Goal: Task Accomplishment & Management: Manage account settings

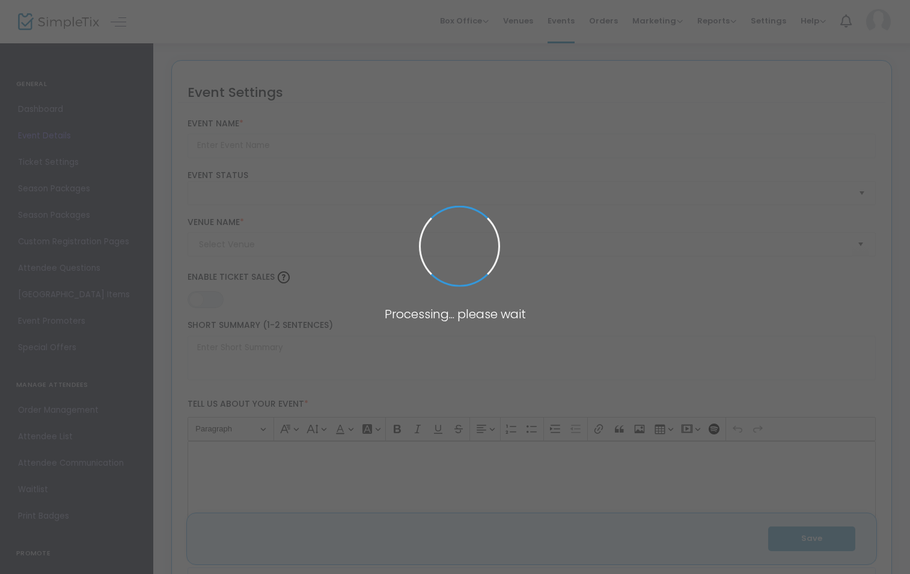
type input "Paramount 80s End of Summer Concert"
type textarea "Celebrate the end of summer with our favorite band PARAMOUNT! Join us for a gre…"
type input "Buy Tickets"
type input "[GEOGRAPHIC_DATA]"
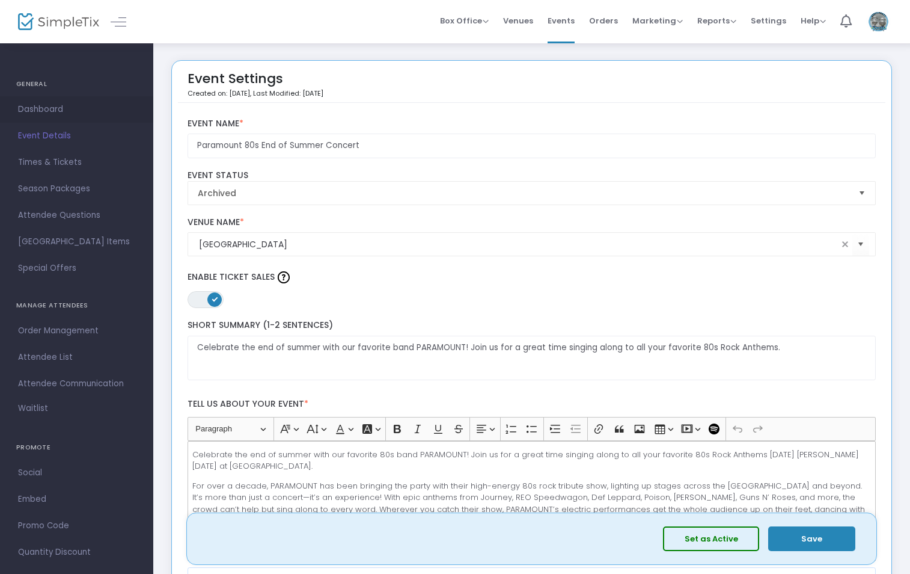
click at [47, 114] on span "Dashboard" at bounding box center [76, 110] width 117 height 16
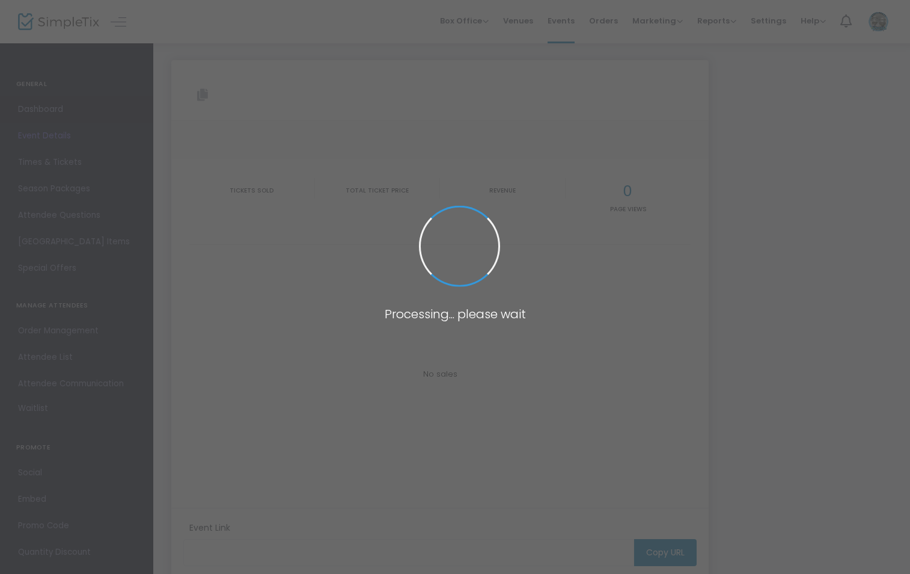
type input "[URL][DOMAIN_NAME]"
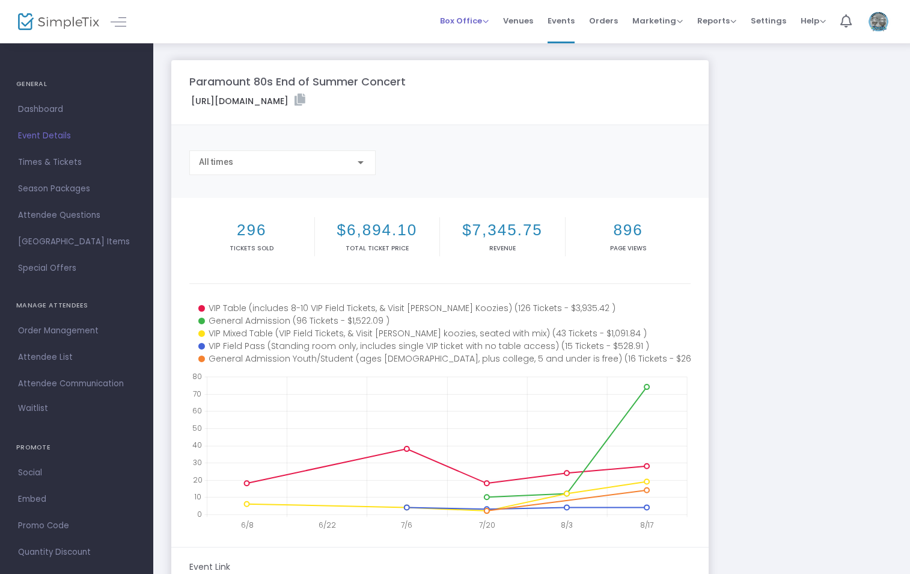
click at [482, 25] on span "Box Office" at bounding box center [464, 20] width 49 height 11
click at [649, 19] on span "Marketing" at bounding box center [657, 20] width 50 height 11
click at [46, 109] on span "Dashboard" at bounding box center [76, 110] width 117 height 16
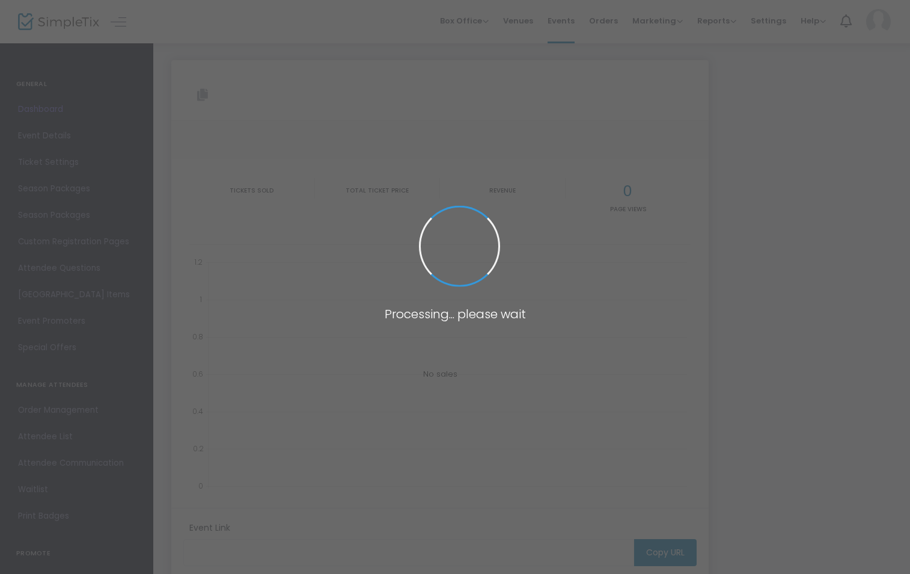
type input "[URL][DOMAIN_NAME]"
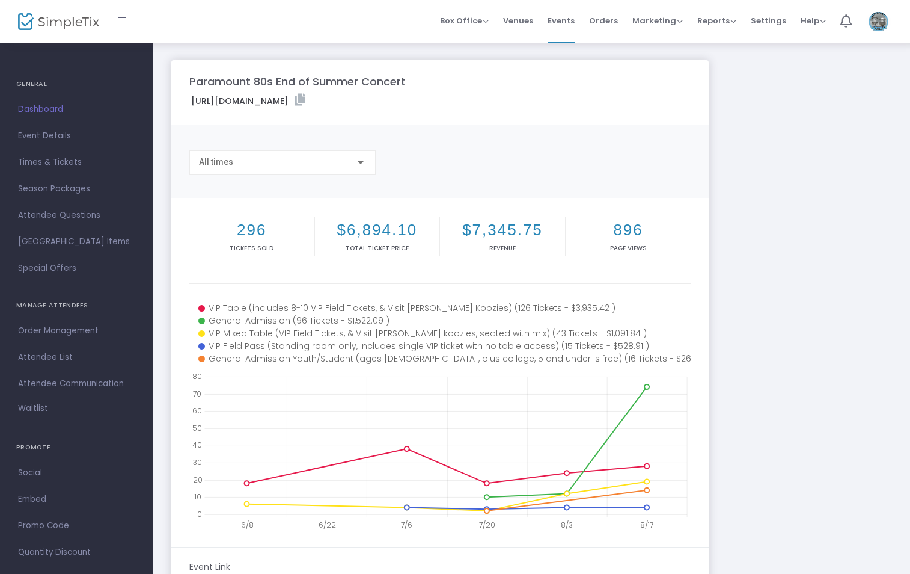
click at [604, 24] on span "Orders" at bounding box center [603, 20] width 29 height 31
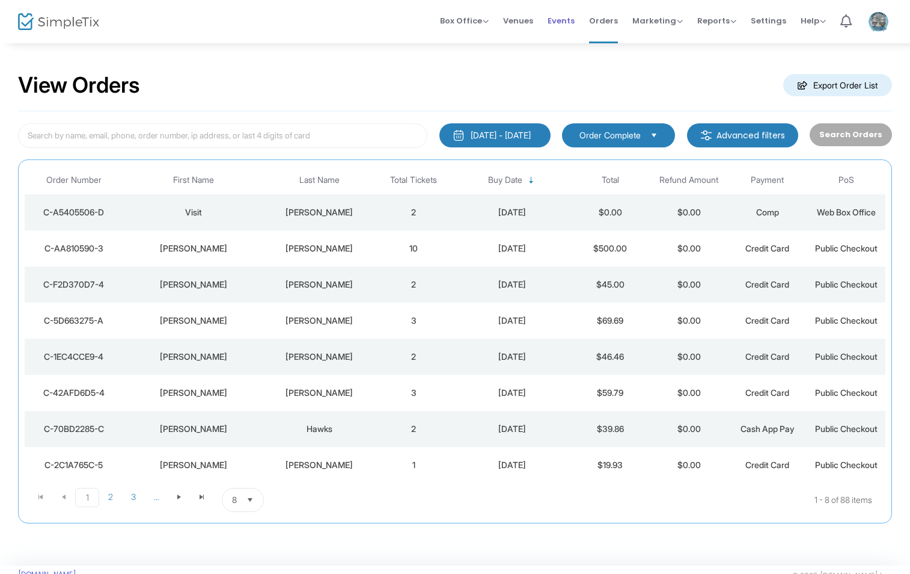
click at [568, 16] on span "Events" at bounding box center [561, 20] width 27 height 31
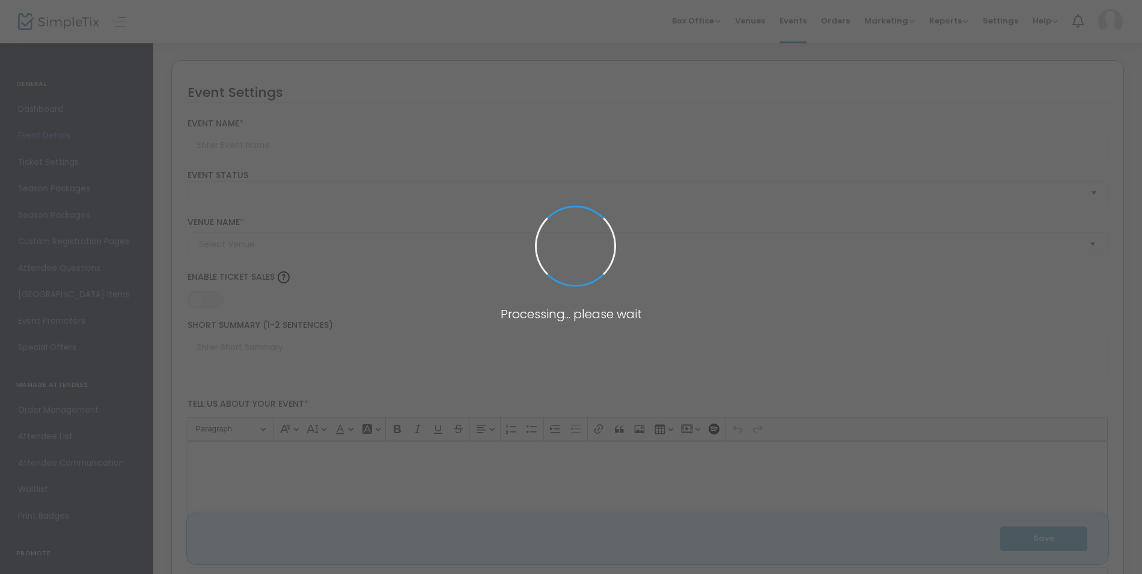
type input "Paramount 80s End of Summer Concert"
type textarea "Celebrate the end of summer with our favorite band PARAMOUNT! Join us for a gre…"
type input "Buy Tickets"
type input "[GEOGRAPHIC_DATA]"
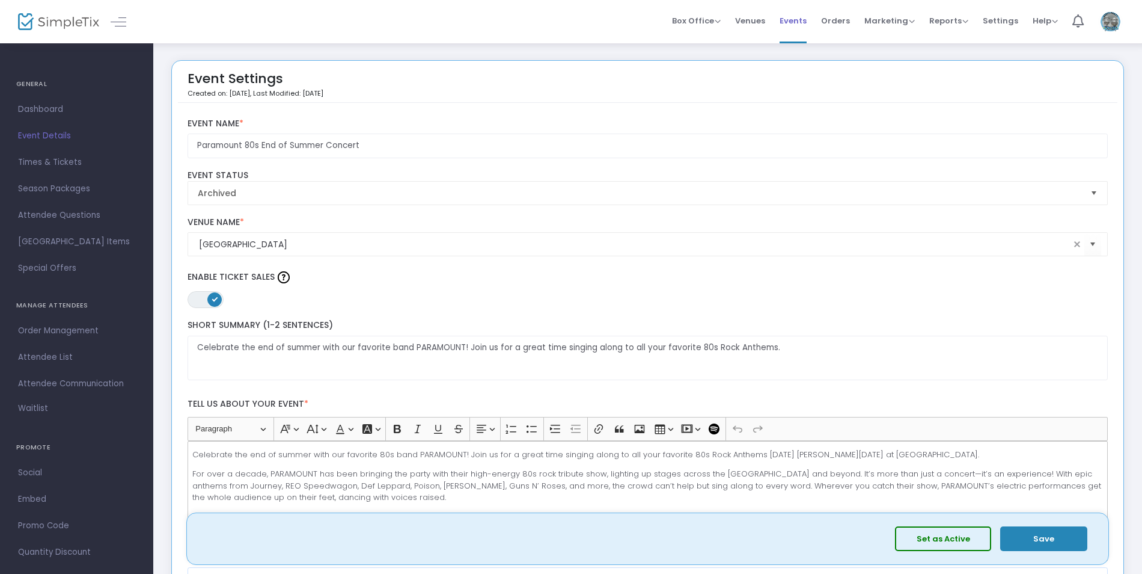
click at [807, 24] on span "Events" at bounding box center [793, 20] width 27 height 31
